Goal: Task Accomplishment & Management: Manage account settings

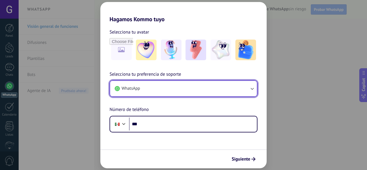
click at [157, 90] on button "WhatsApp" at bounding box center [183, 88] width 147 height 15
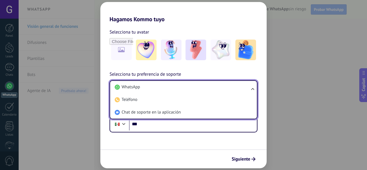
click at [157, 90] on li "WhatsApp" at bounding box center [182, 87] width 140 height 13
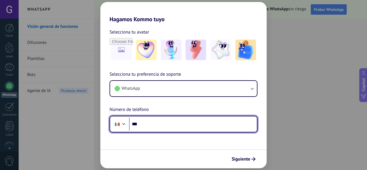
click at [170, 125] on input "***" at bounding box center [193, 124] width 128 height 13
type input "**********"
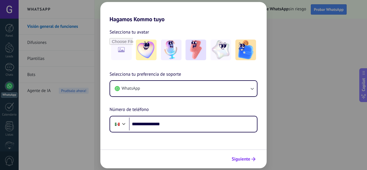
click at [244, 159] on span "Siguiente" at bounding box center [241, 159] width 19 height 4
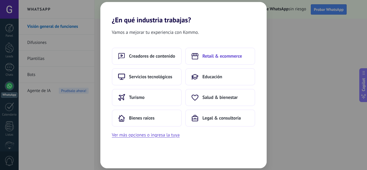
click at [208, 59] on button "Retail & ecommerce" at bounding box center [220, 56] width 70 height 17
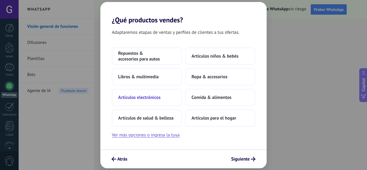
click at [161, 101] on button "Artículos electrónicos" at bounding box center [147, 97] width 70 height 17
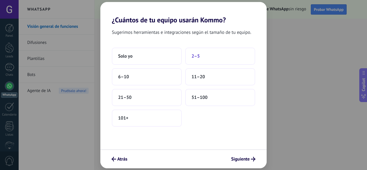
click at [206, 61] on button "2–5" at bounding box center [220, 56] width 70 height 17
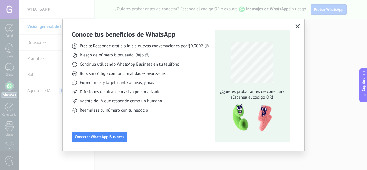
click at [298, 27] on icon "button" at bounding box center [297, 26] width 5 height 5
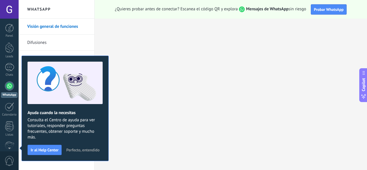
click at [13, 89] on div at bounding box center [9, 85] width 9 height 9
click at [85, 151] on span "Perfecto, entendido" at bounding box center [82, 150] width 33 height 4
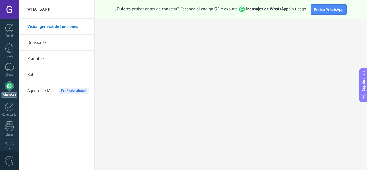
click at [41, 45] on link "Difusiones" at bounding box center [57, 43] width 61 height 16
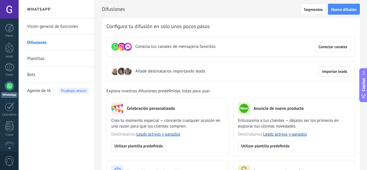
click at [40, 59] on link "Plantillas" at bounding box center [57, 59] width 61 height 16
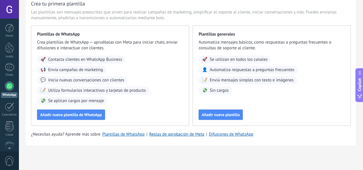
scroll to position [29, 0]
click at [12, 108] on div at bounding box center [9, 106] width 9 height 9
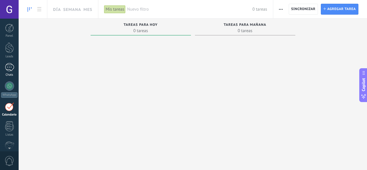
click at [8, 71] on link "Chats" at bounding box center [9, 70] width 19 height 14
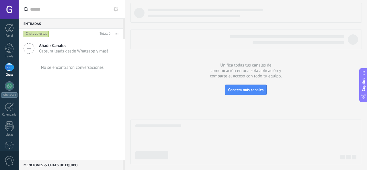
click at [76, 54] on span "Captura leads desde Whatsapp y más!" at bounding box center [73, 50] width 69 height 5
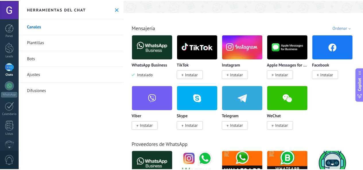
scroll to position [86, 0]
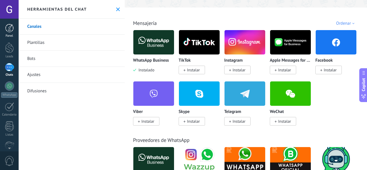
click at [4, 32] on link "Panel" at bounding box center [9, 31] width 19 height 14
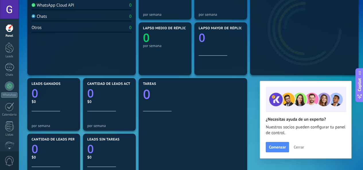
scroll to position [143, 0]
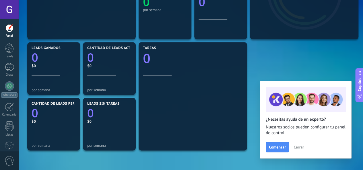
click at [298, 148] on span "Cerrar" at bounding box center [298, 147] width 10 height 4
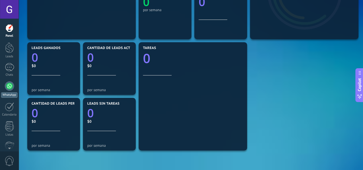
click at [8, 83] on div at bounding box center [9, 85] width 9 height 9
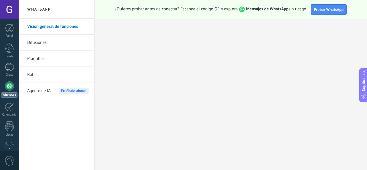
click at [36, 75] on link "Bots" at bounding box center [57, 75] width 61 height 16
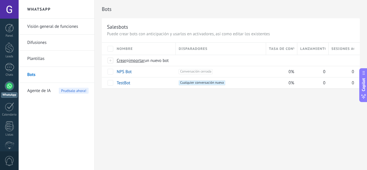
click at [35, 58] on link "Plantillas" at bounding box center [57, 59] width 61 height 16
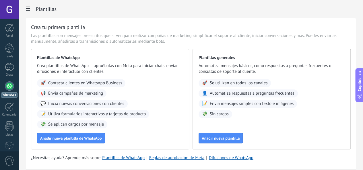
click at [35, 42] on body ".abccls-1,.abccls-2{fill-rule:evenodd}.abccls-2{fill:#fff} .abfcls-1{fill:none}…" at bounding box center [181, 85] width 363 height 170
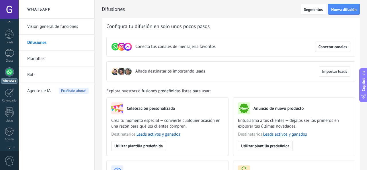
click at [10, 145] on div at bounding box center [9, 147] width 19 height 9
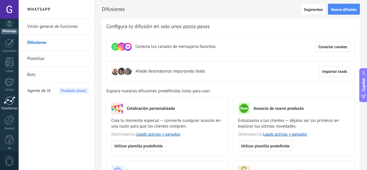
scroll to position [66, 0]
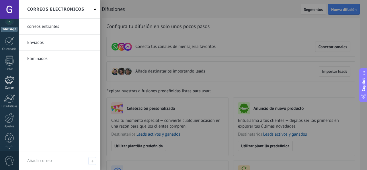
click at [9, 85] on link "Correo" at bounding box center [9, 83] width 19 height 14
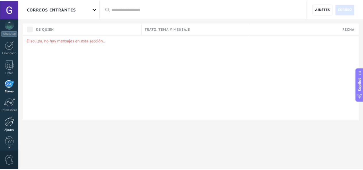
scroll to position [68, 0]
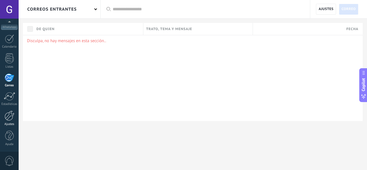
click at [10, 123] on div "Ajustes" at bounding box center [9, 124] width 17 height 4
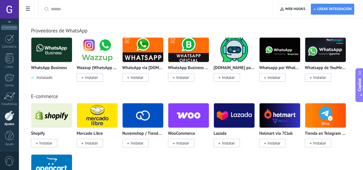
scroll to position [143, 0]
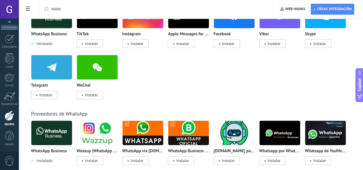
click at [10, 160] on span "0" at bounding box center [10, 161] width 10 height 10
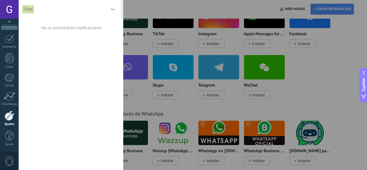
click at [10, 160] on span "0" at bounding box center [10, 161] width 10 height 10
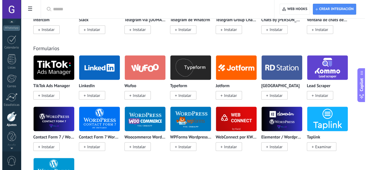
scroll to position [68, 0]
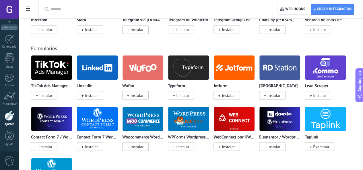
click at [10, 5] on div at bounding box center [9, 9] width 19 height 19
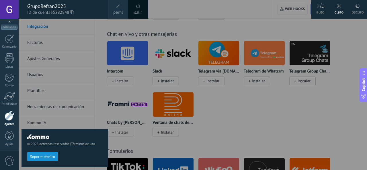
click at [142, 5] on div "salir" at bounding box center [138, 9] width 20 height 19
